Goal: Transaction & Acquisition: Purchase product/service

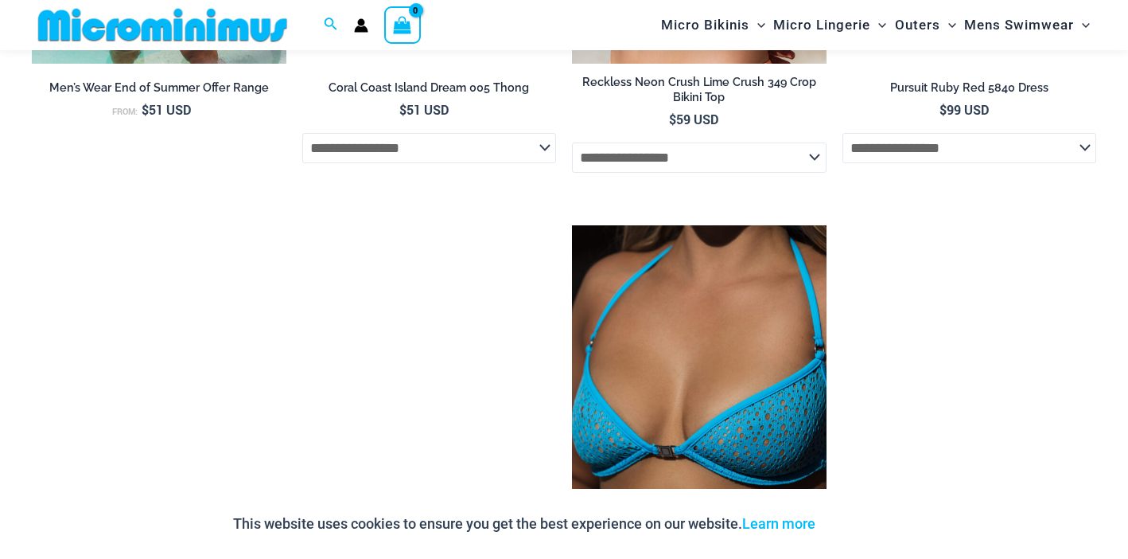
scroll to position [2239, 0]
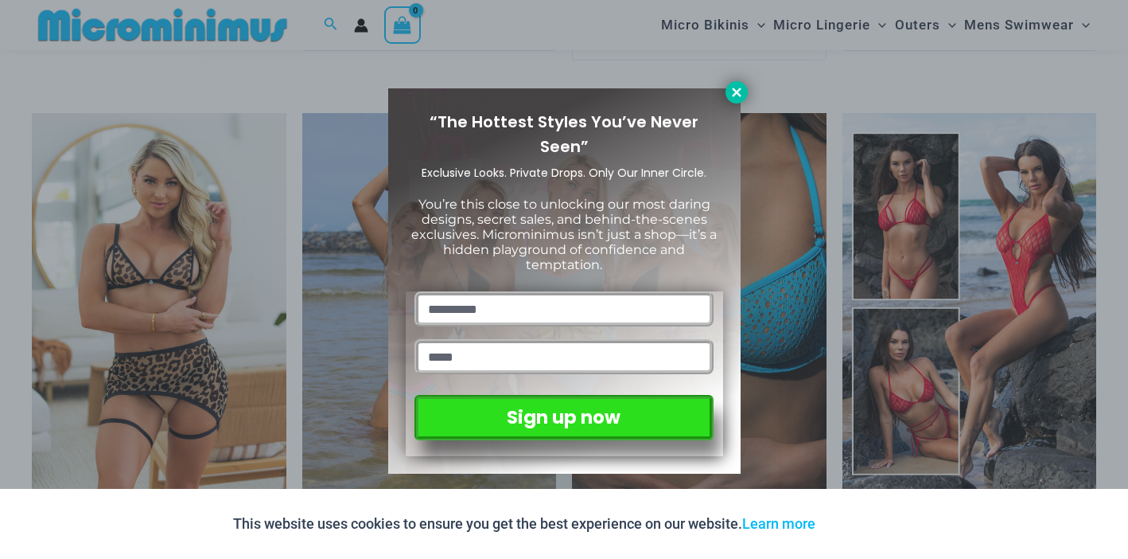
click at [738, 94] on icon at bounding box center [736, 92] width 9 height 9
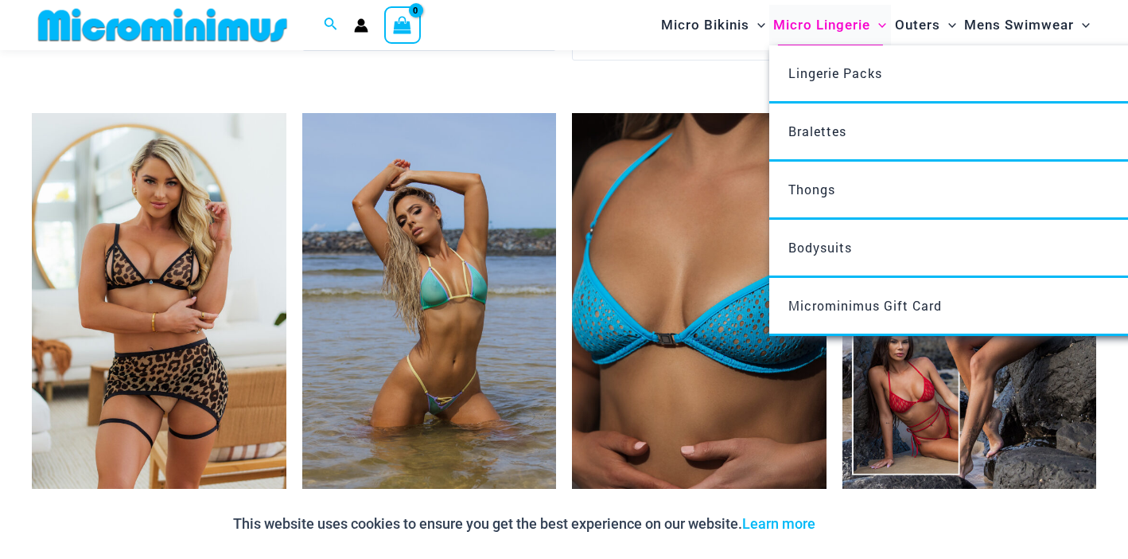
click at [844, 21] on span "Micro Lingerie" at bounding box center [821, 25] width 97 height 41
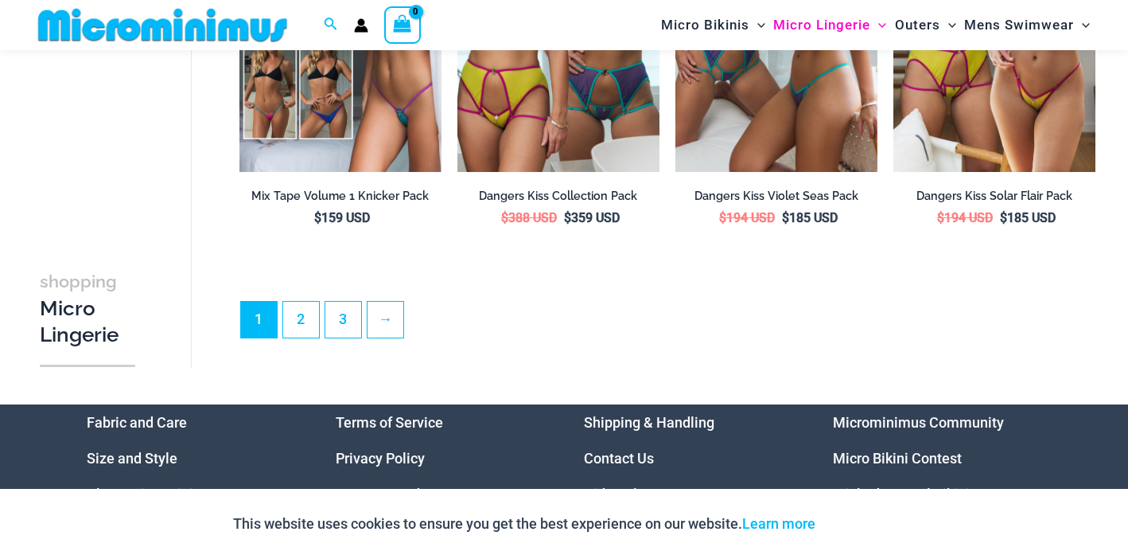
scroll to position [3840, 0]
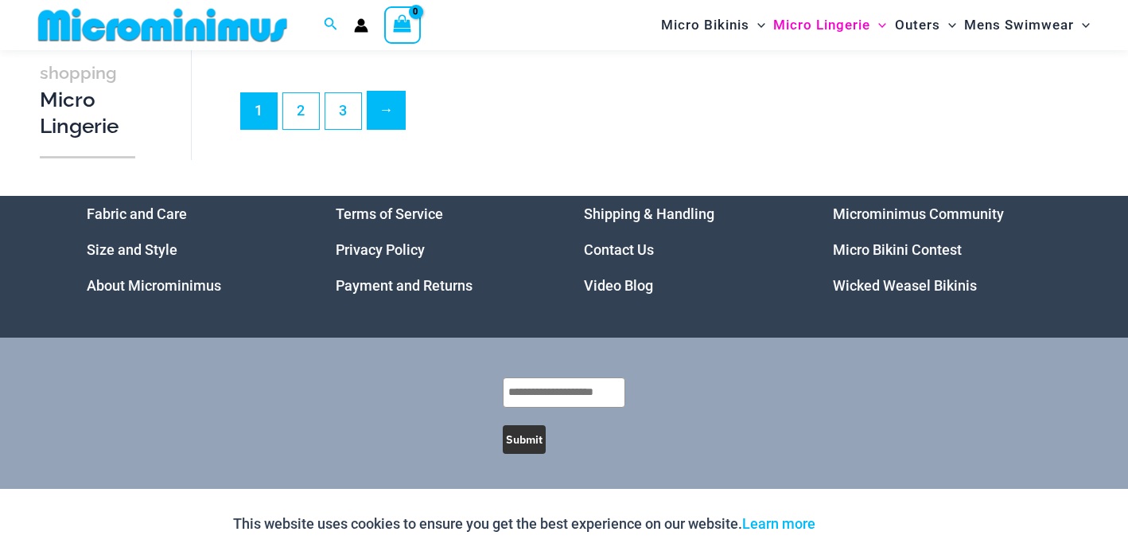
click at [386, 106] on link "→" at bounding box center [386, 110] width 37 height 37
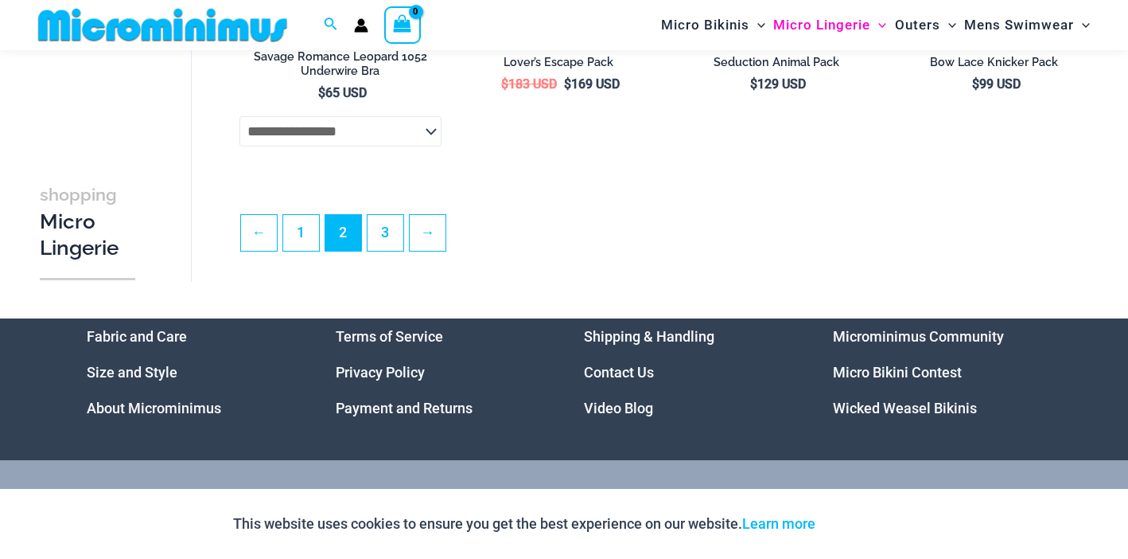
scroll to position [3811, 0]
